Goal: Information Seeking & Learning: Learn about a topic

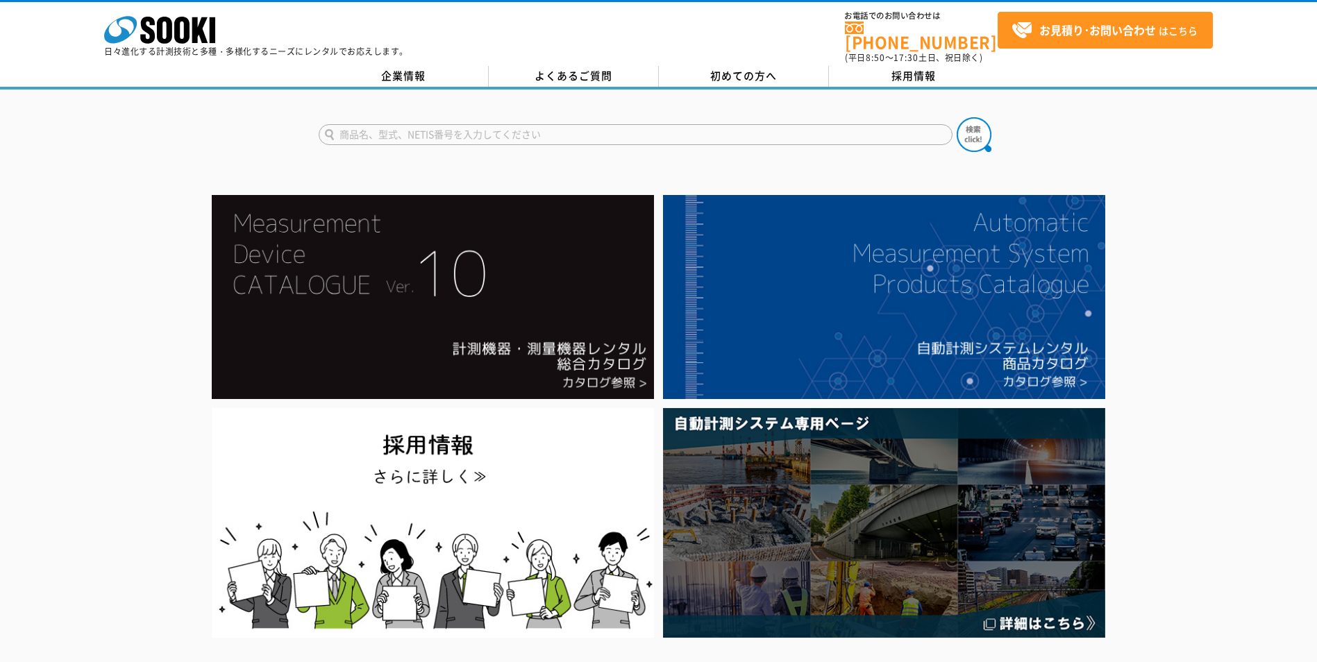
click at [462, 131] on input "text" at bounding box center [636, 134] width 634 height 21
type input "ＧＬＳ-2820"
click at [956, 117] on button at bounding box center [973, 134] width 35 height 35
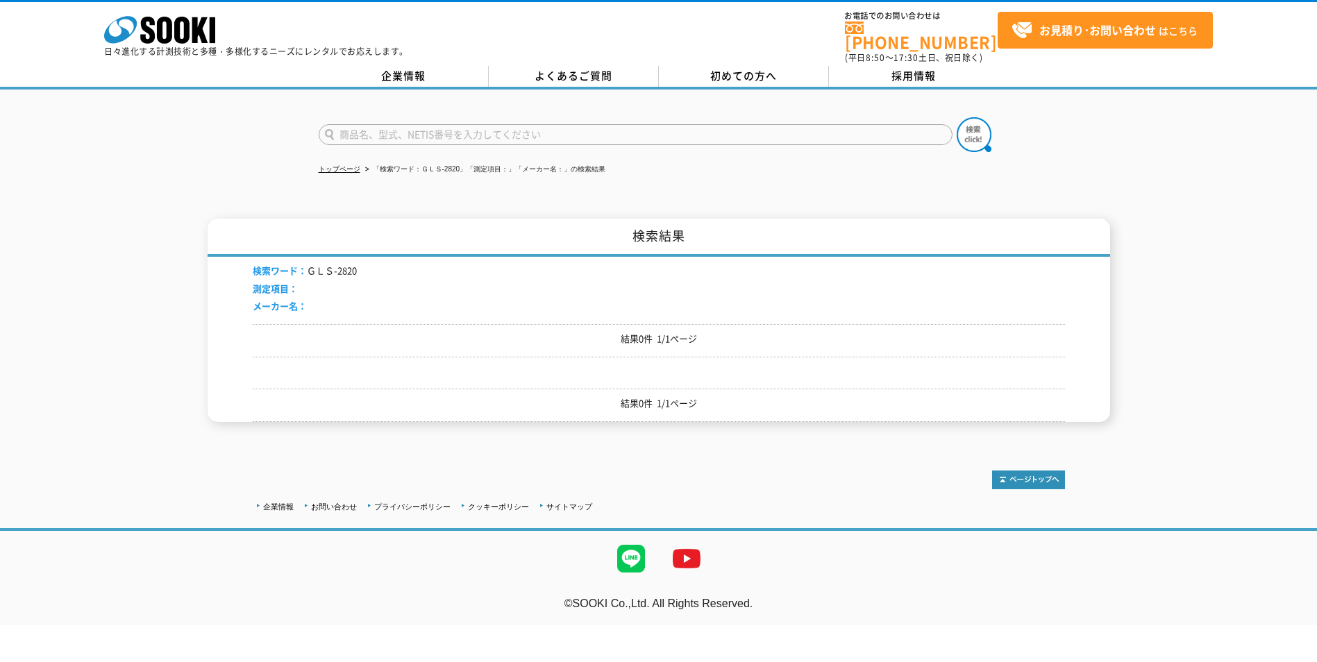
click at [396, 126] on input "text" at bounding box center [636, 134] width 634 height 21
type input "GLS-R2820"
click at [956, 117] on button at bounding box center [973, 134] width 35 height 35
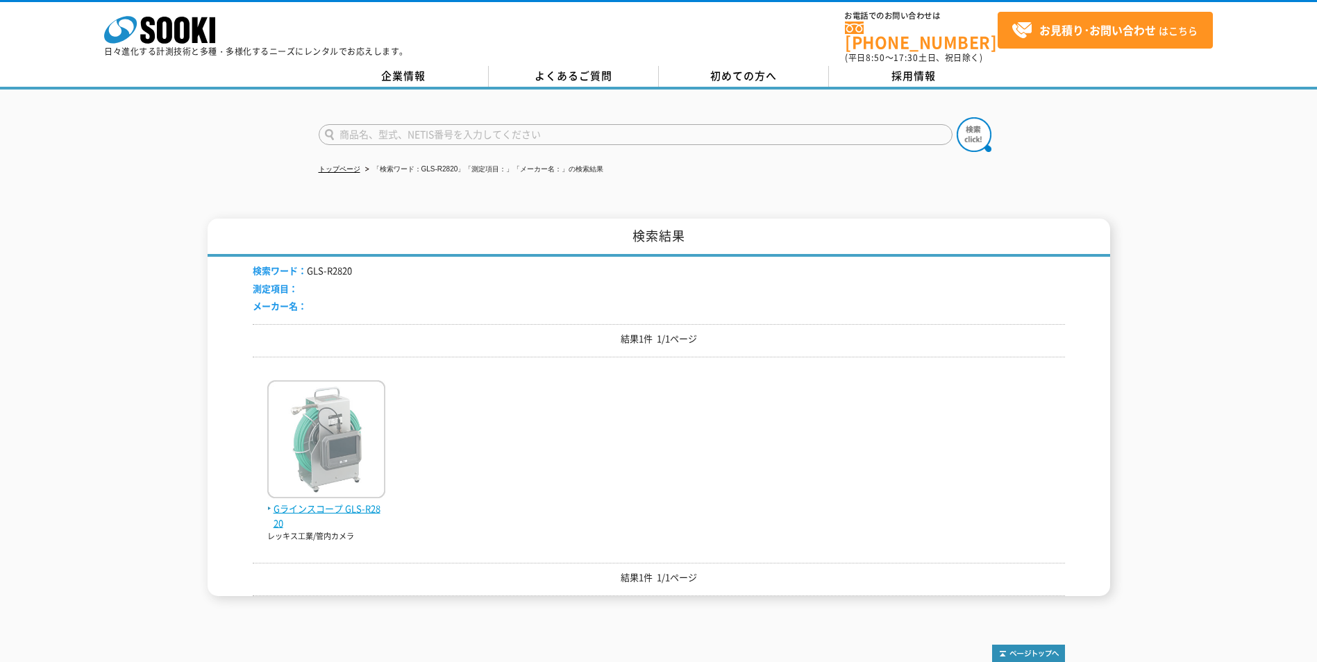
click at [328, 434] on img at bounding box center [326, 440] width 118 height 121
click at [345, 425] on img at bounding box center [326, 440] width 118 height 121
click at [324, 510] on span "Gラインスコープ GLS-R2820" at bounding box center [326, 516] width 118 height 29
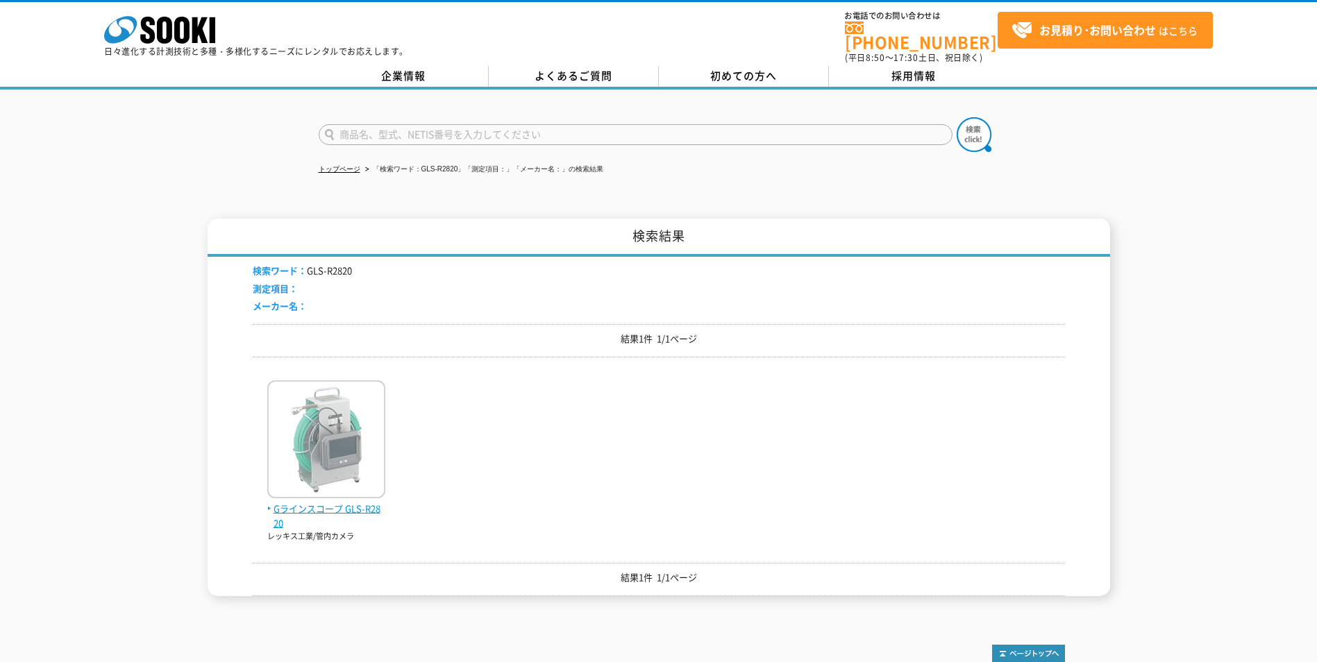
click at [322, 502] on span "Gラインスコープ GLS-R2820" at bounding box center [326, 516] width 118 height 29
click at [339, 439] on img at bounding box center [326, 440] width 118 height 121
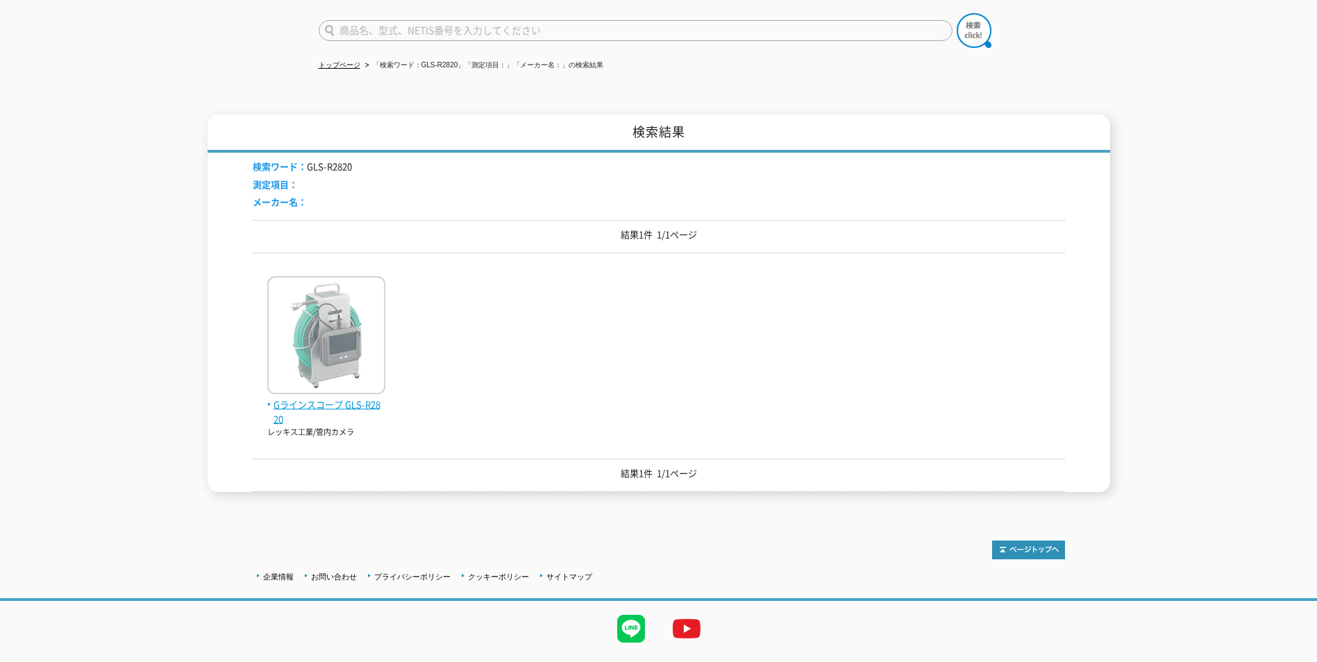
scroll to position [130, 0]
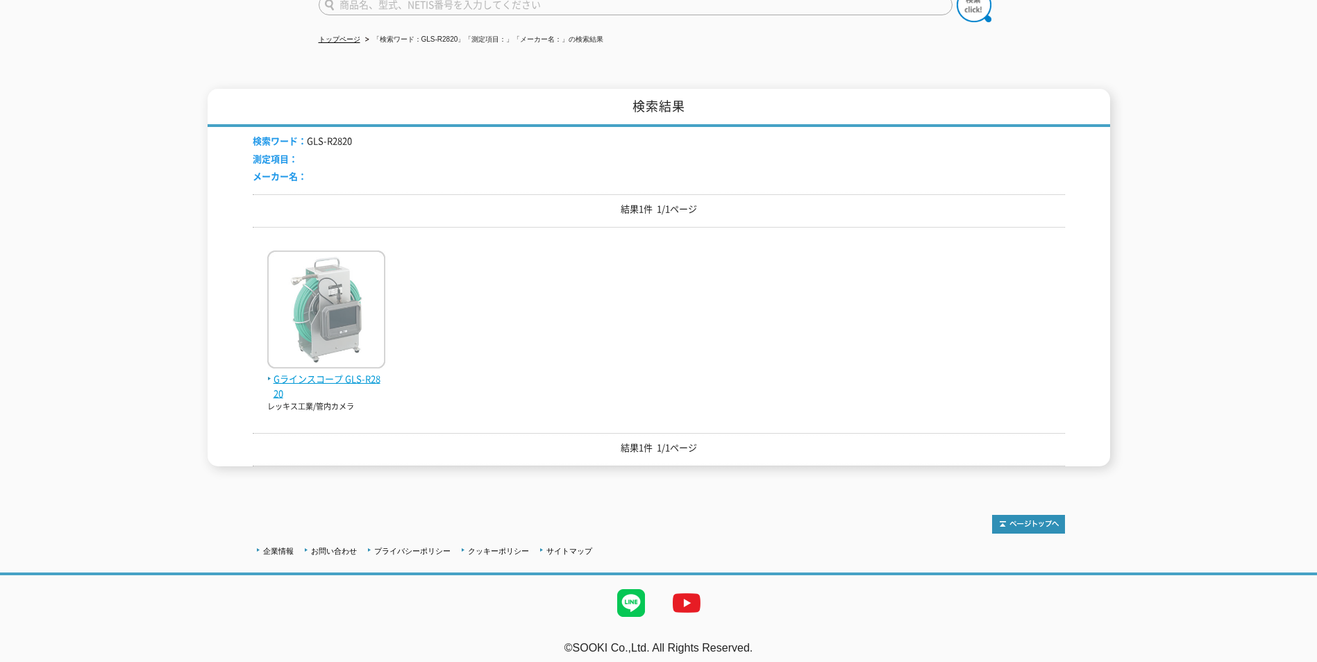
click at [303, 375] on span "Gラインスコープ GLS-R2820" at bounding box center [326, 386] width 118 height 29
click at [284, 372] on span "Gラインスコープ GLS-R2820" at bounding box center [326, 386] width 118 height 29
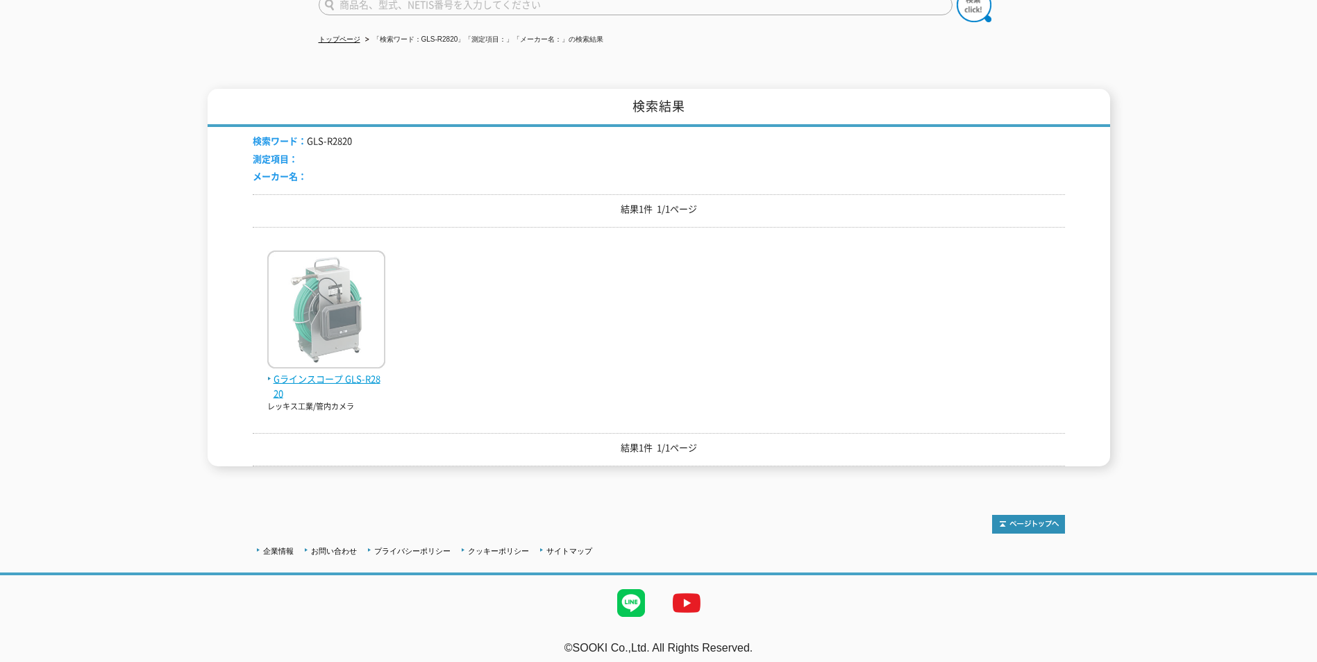
click at [284, 372] on span "Gラインスコープ GLS-R2820" at bounding box center [326, 386] width 118 height 29
click at [310, 301] on img at bounding box center [326, 311] width 118 height 121
click at [340, 281] on img at bounding box center [326, 311] width 118 height 121
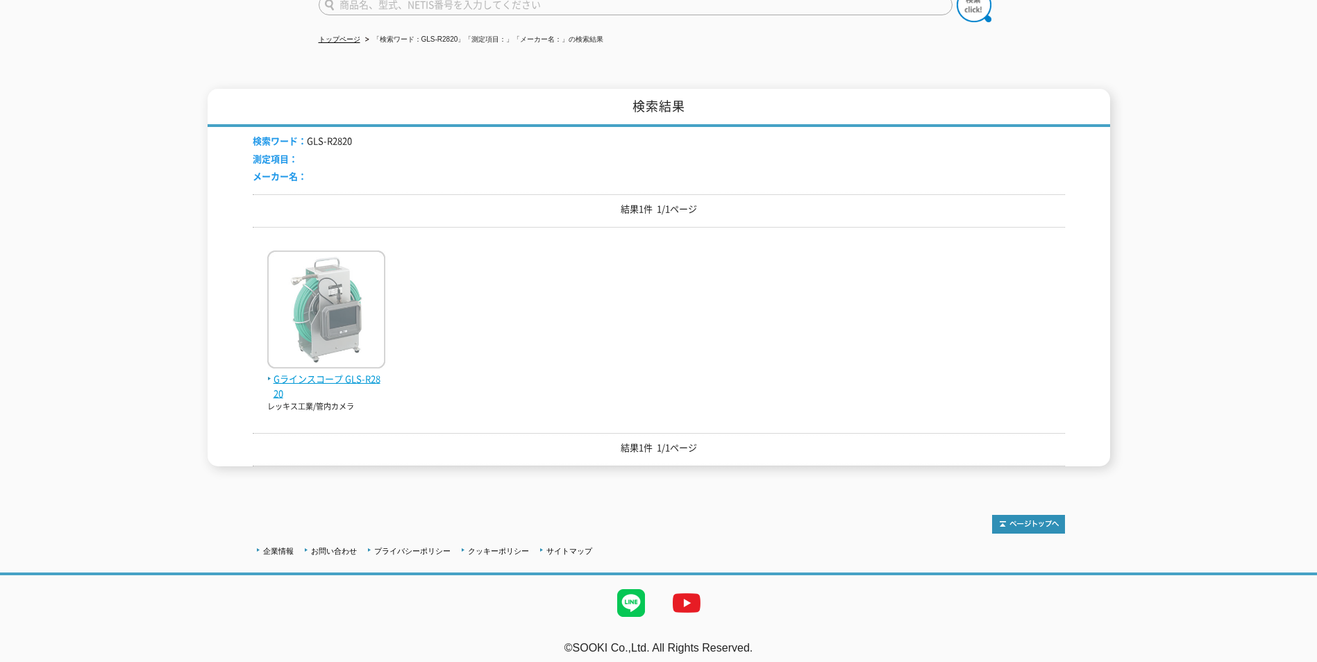
click at [340, 281] on img at bounding box center [326, 311] width 118 height 121
drag, startPoint x: 340, startPoint y: 281, endPoint x: 346, endPoint y: 217, distance: 64.2
click at [342, 280] on img at bounding box center [326, 311] width 118 height 121
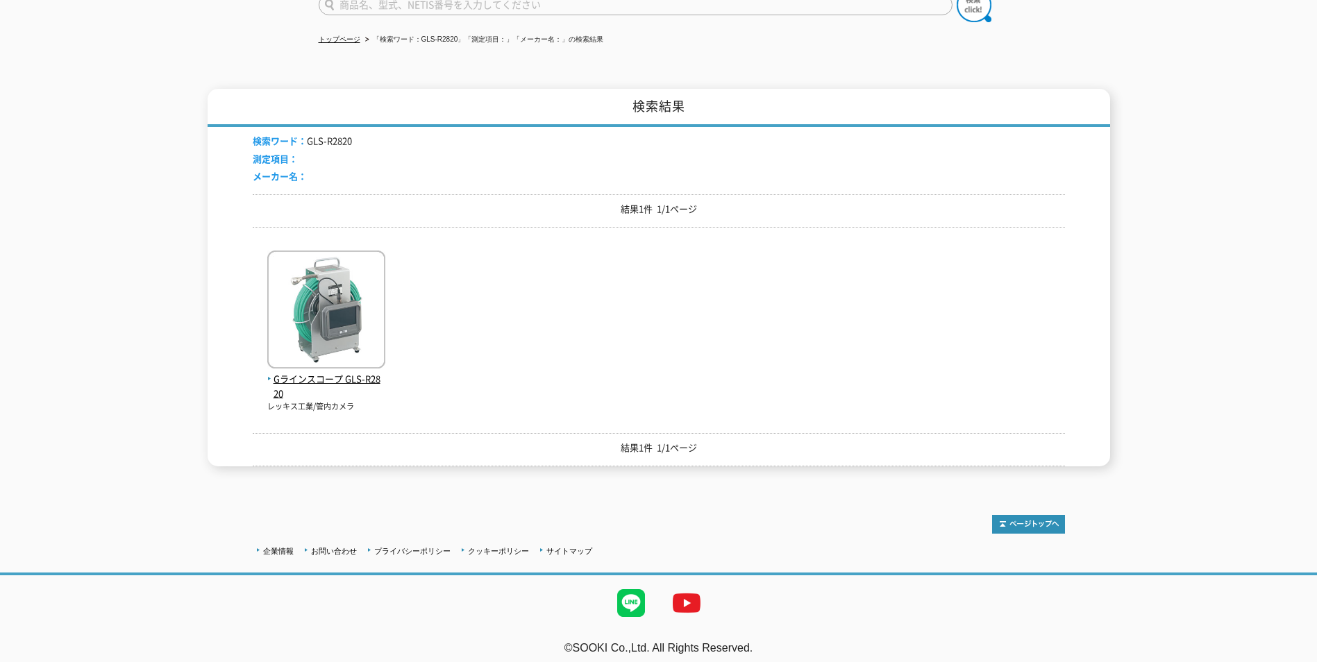
click at [346, 169] on li "メーカー名：" at bounding box center [302, 176] width 99 height 15
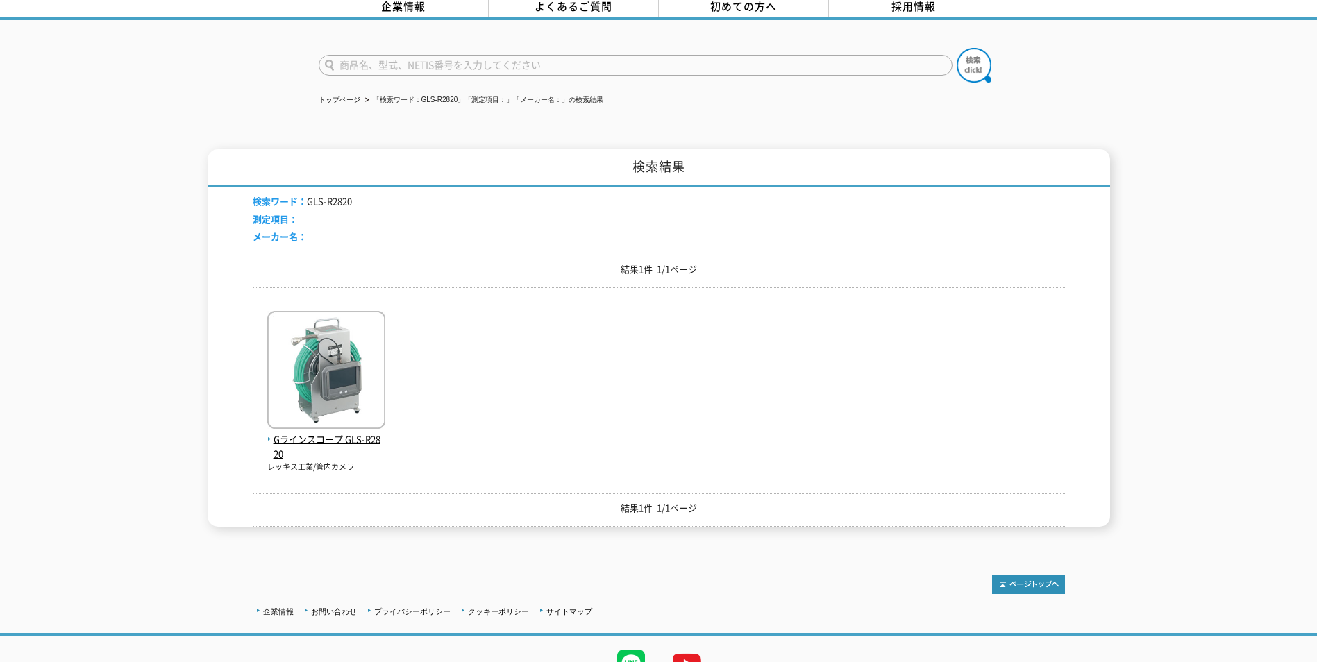
scroll to position [0, 0]
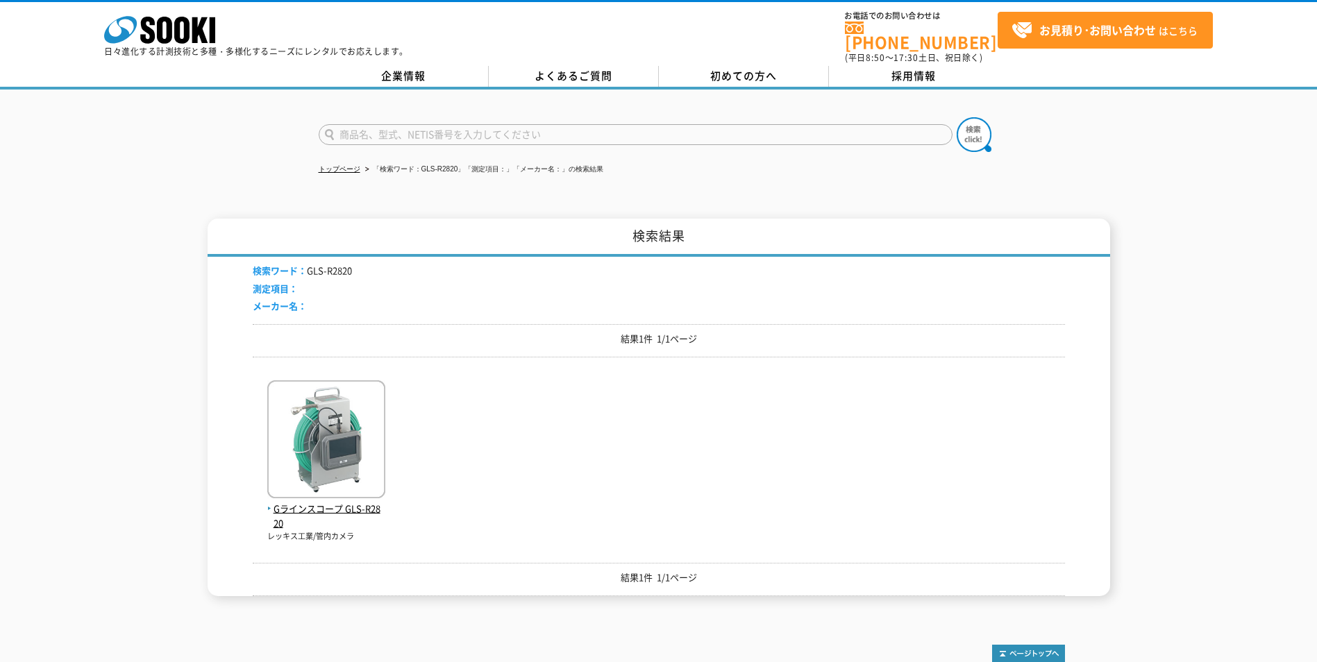
click at [656, 220] on h1 "検索結果" at bounding box center [659, 238] width 902 height 38
click at [351, 391] on img at bounding box center [326, 440] width 118 height 121
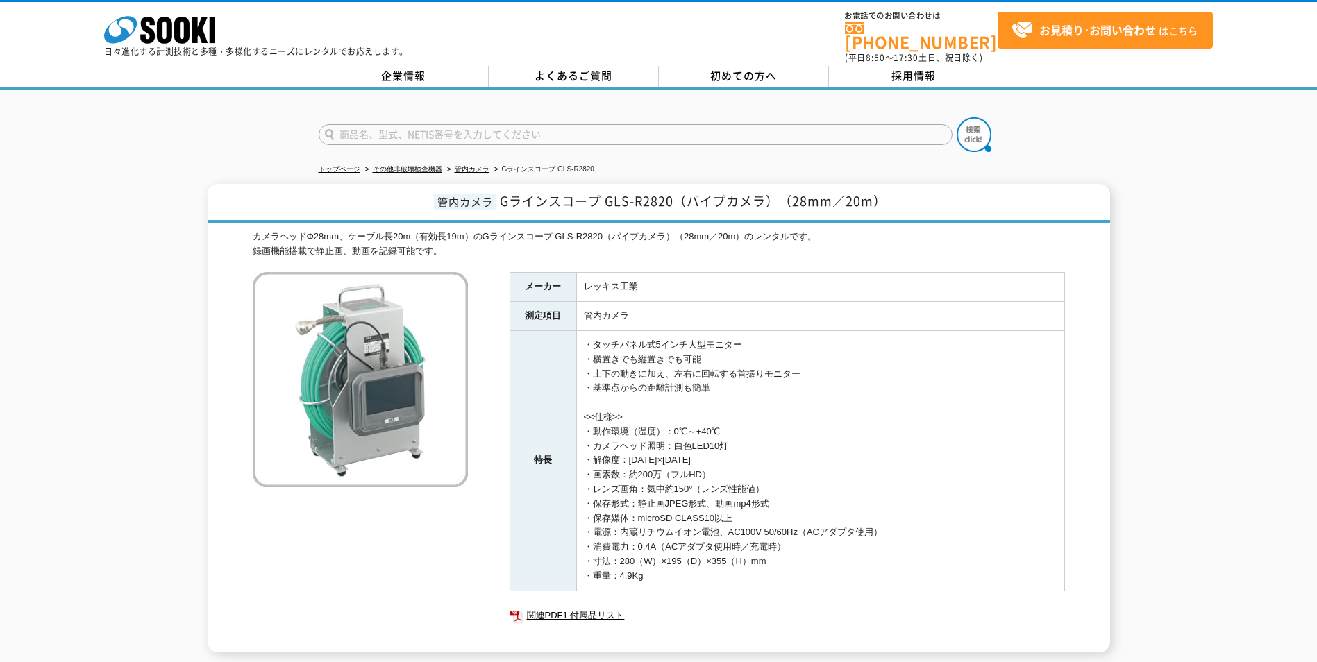
drag, startPoint x: 307, startPoint y: 1, endPoint x: 12, endPoint y: 143, distance: 327.2
click at [6, 150] on div "トップページ その他非破壊検査機器 管内カメラ Gラインスコープ GLS-R2820 管内カメラ Gラインスコープ GLS-R2820（パイプカメラ）（28m…" at bounding box center [658, 378] width 1317 height 577
